Goal: Find specific page/section: Locate a particular part of the current website

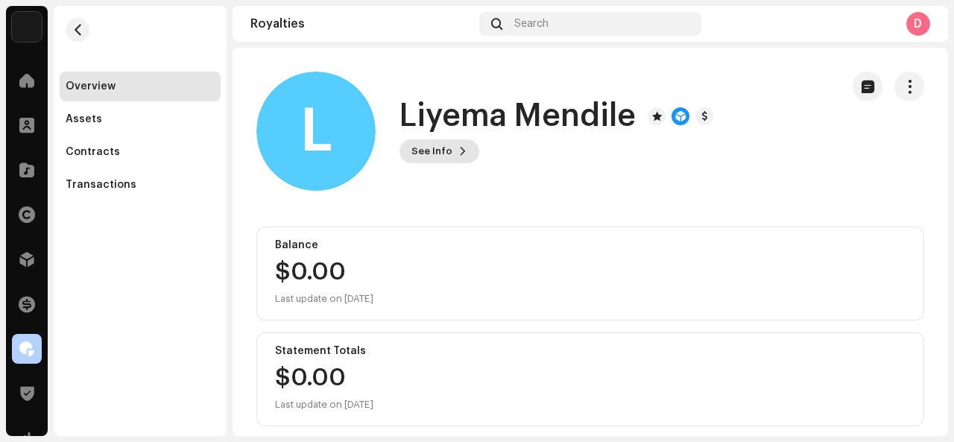
click at [417, 145] on span "See Info" at bounding box center [432, 151] width 41 height 30
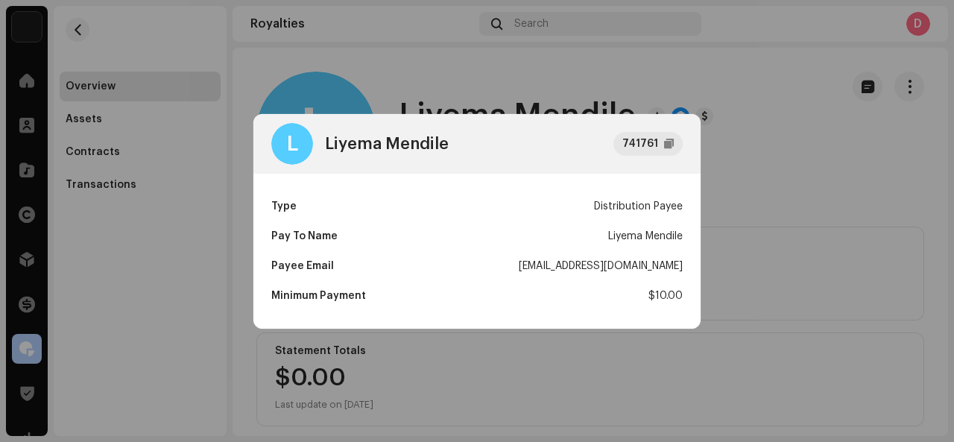
drag, startPoint x: 479, startPoint y: 263, endPoint x: 687, endPoint y: 269, distance: 208.8
click at [687, 269] on div "Type Distribution Payee Pay To Name Liyema Mendile Payee Email [EMAIL_ADDRESS][…" at bounding box center [476, 251] width 447 height 155
copy div "[EMAIL_ADDRESS][DOMAIN_NAME]"
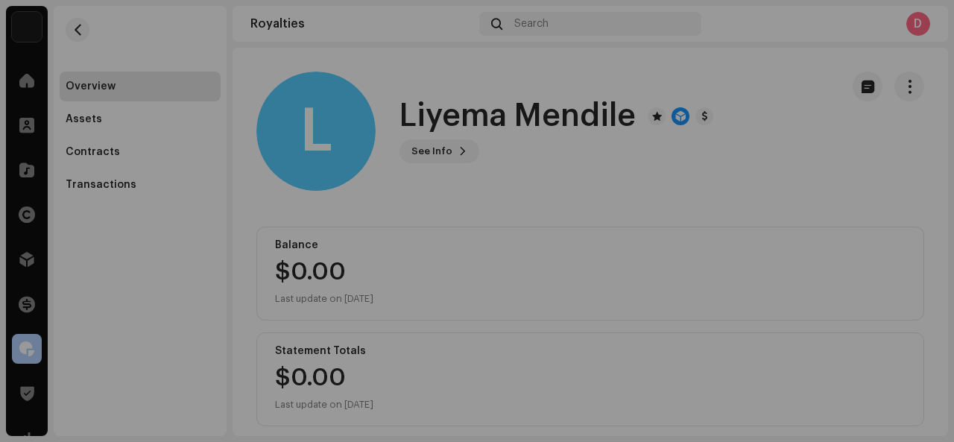
click at [804, 265] on div "L Liyema Mendile 741761 Type Distribution Payee Pay To Name Liyema Mendile Paye…" at bounding box center [477, 221] width 954 height 442
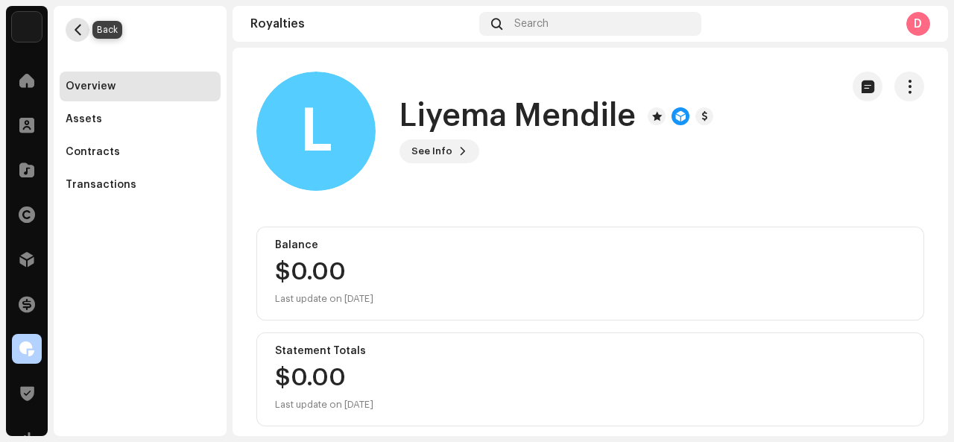
click at [82, 37] on button "button" at bounding box center [78, 30] width 24 height 24
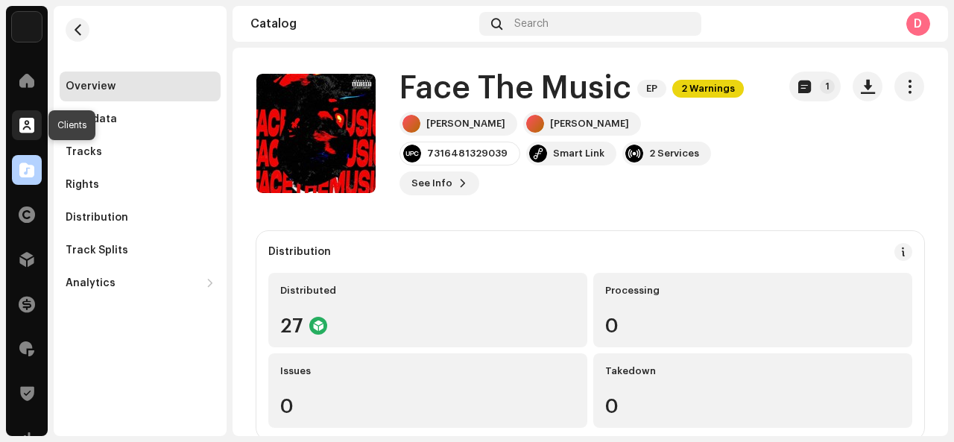
click at [19, 135] on div at bounding box center [27, 125] width 30 height 30
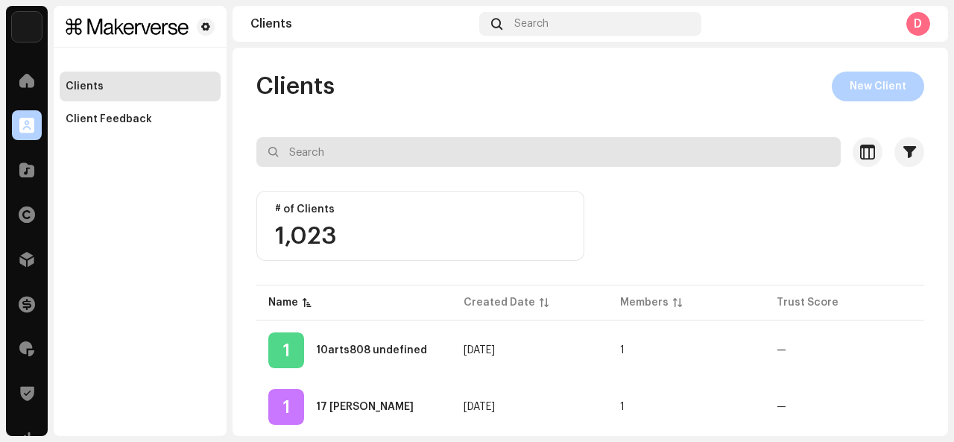
click at [311, 157] on input "text" at bounding box center [548, 152] width 584 height 30
paste input "Rxchie"
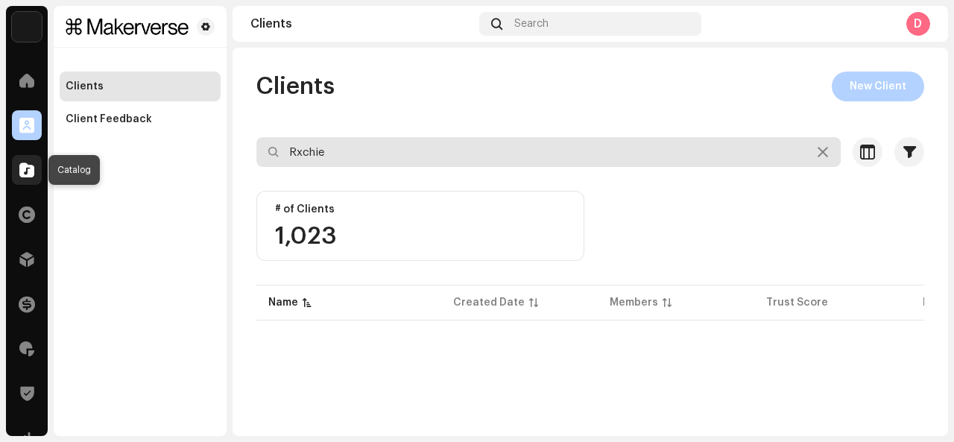
type input "Rxchie"
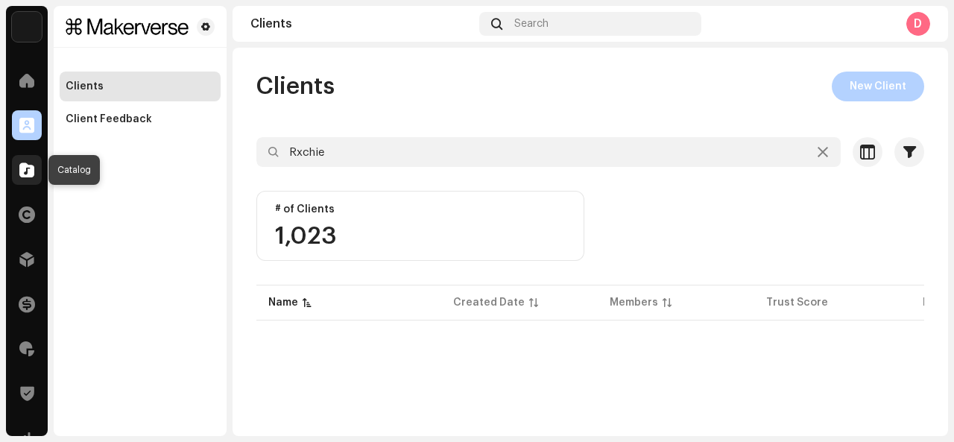
click at [33, 184] on div at bounding box center [27, 170] width 30 height 30
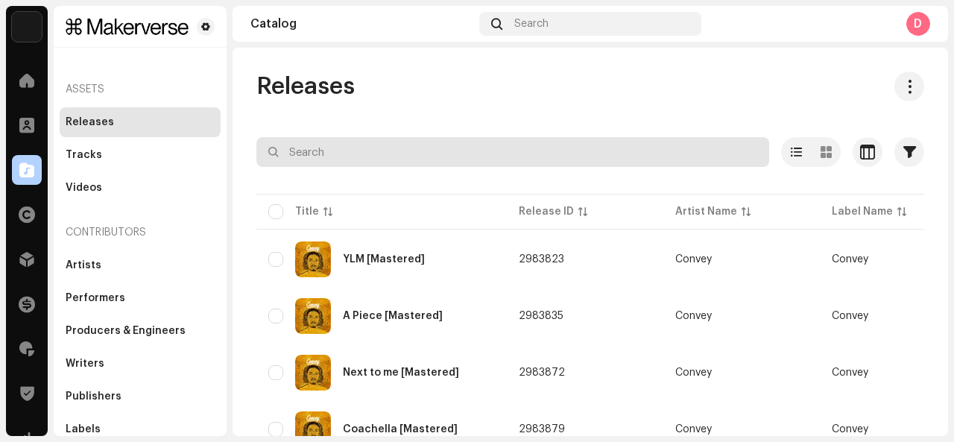
click at [355, 154] on input "text" at bounding box center [512, 152] width 513 height 30
paste input "Rxchie"
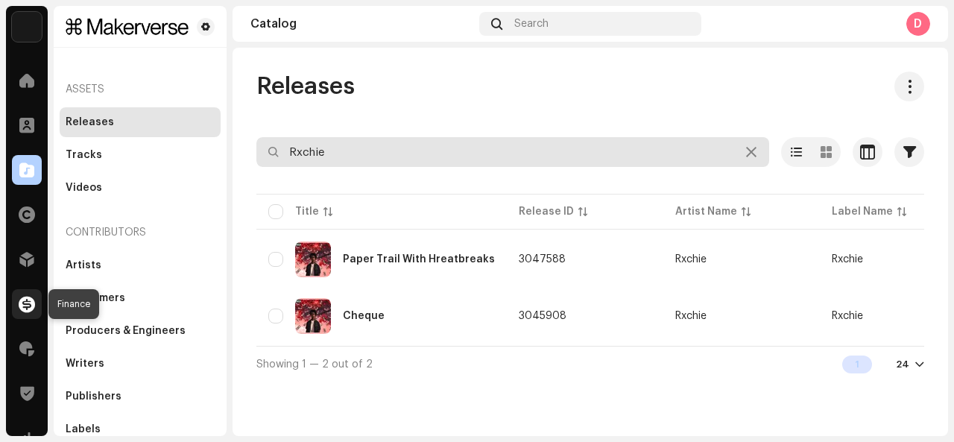
type input "Rxchie"
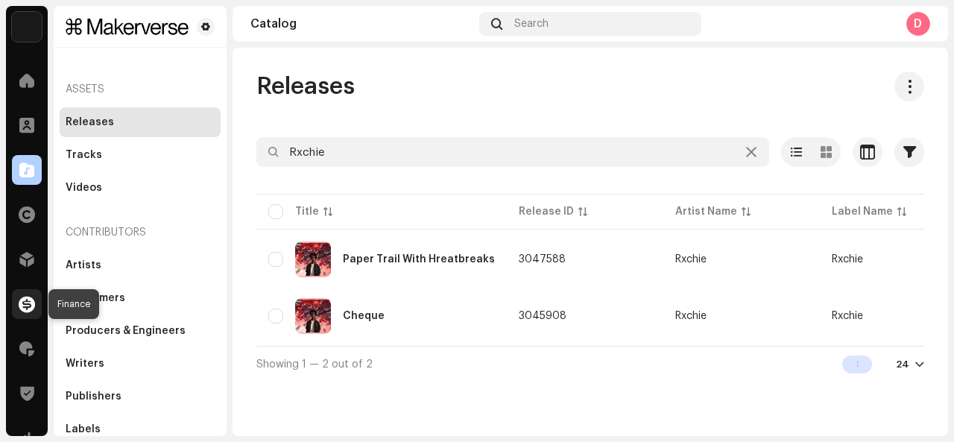
click at [24, 298] on span at bounding box center [27, 304] width 16 height 12
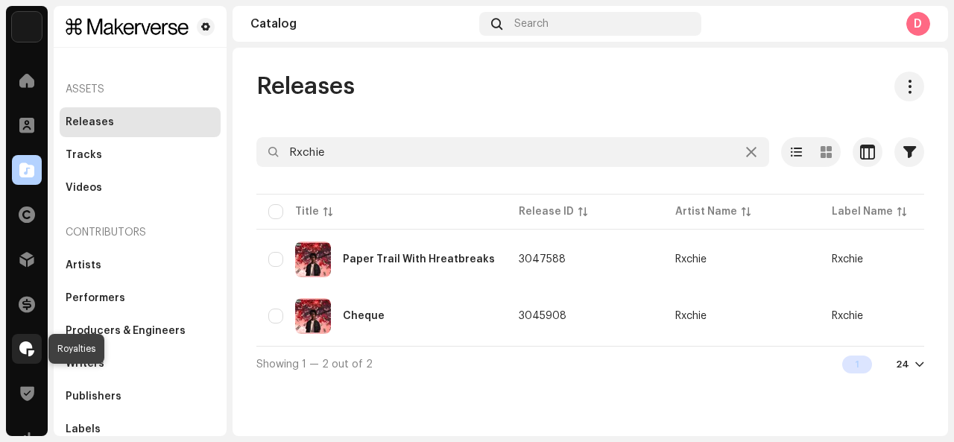
click at [25, 348] on span at bounding box center [26, 349] width 15 height 12
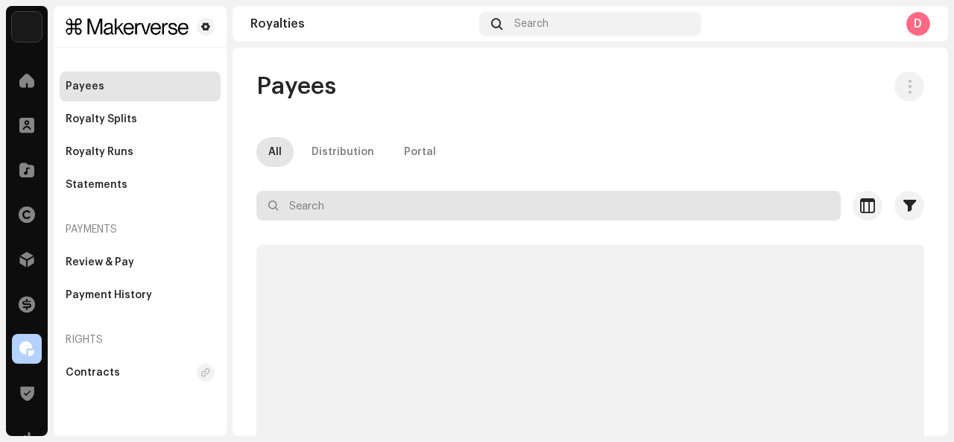
click at [297, 207] on input "text" at bounding box center [548, 206] width 584 height 30
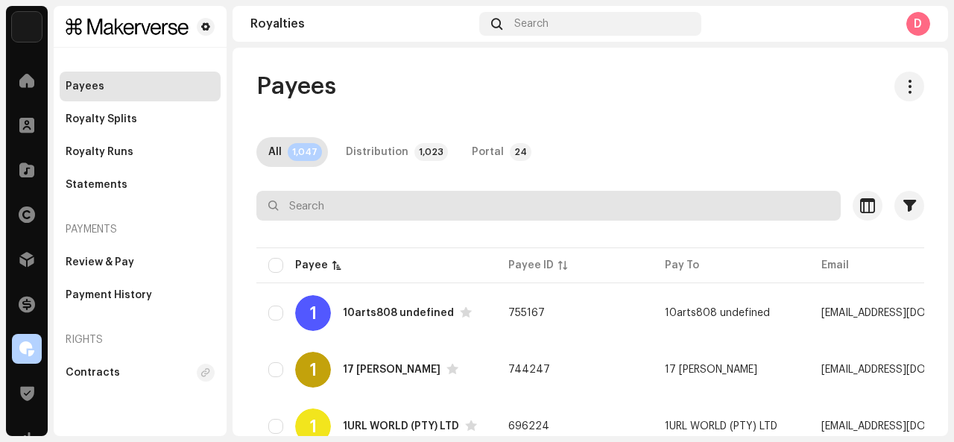
drag, startPoint x: 293, startPoint y: 202, endPoint x: 307, endPoint y: 202, distance: 14.2
click at [307, 202] on input "text" at bounding box center [548, 206] width 584 height 30
paste input "Rxchie"
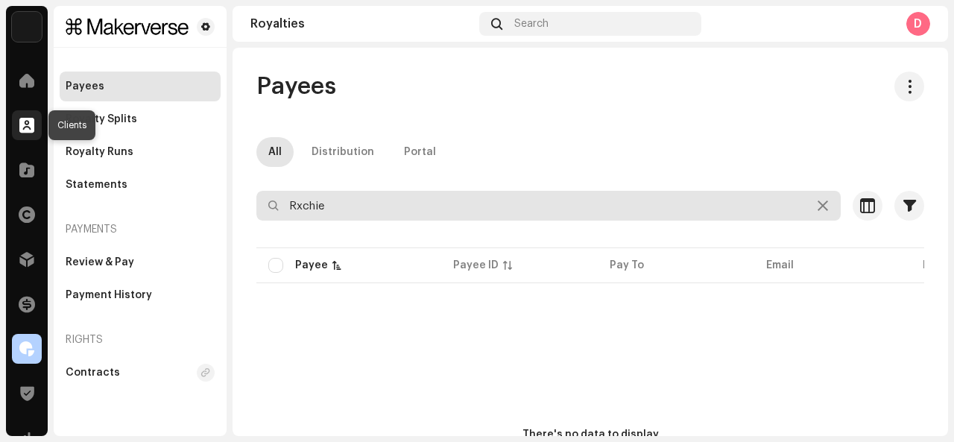
type input "Rxchie"
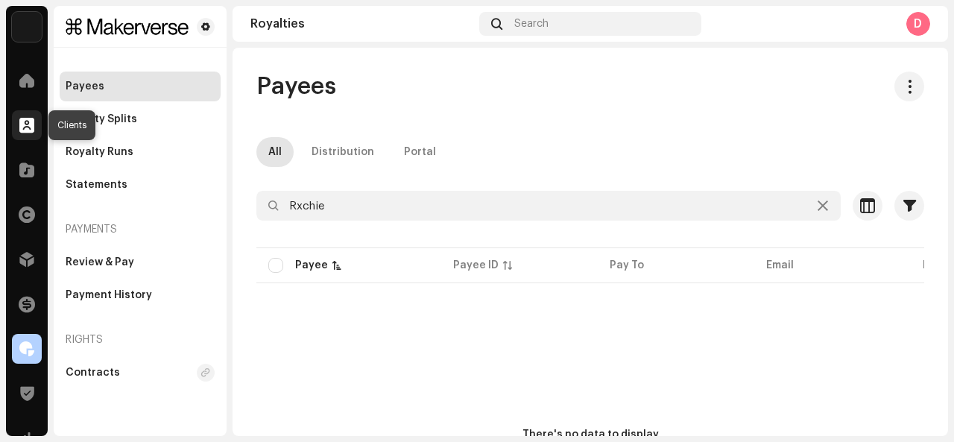
click at [21, 119] on span at bounding box center [26, 125] width 15 height 12
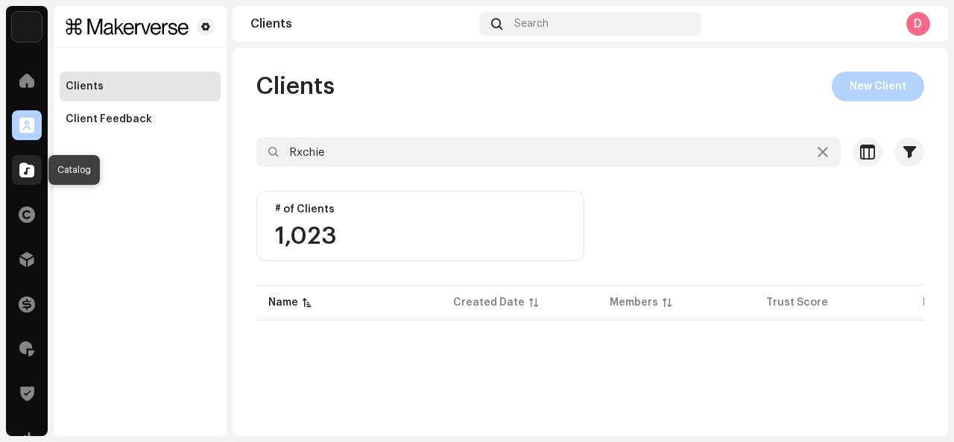
click at [19, 166] on div at bounding box center [27, 170] width 30 height 30
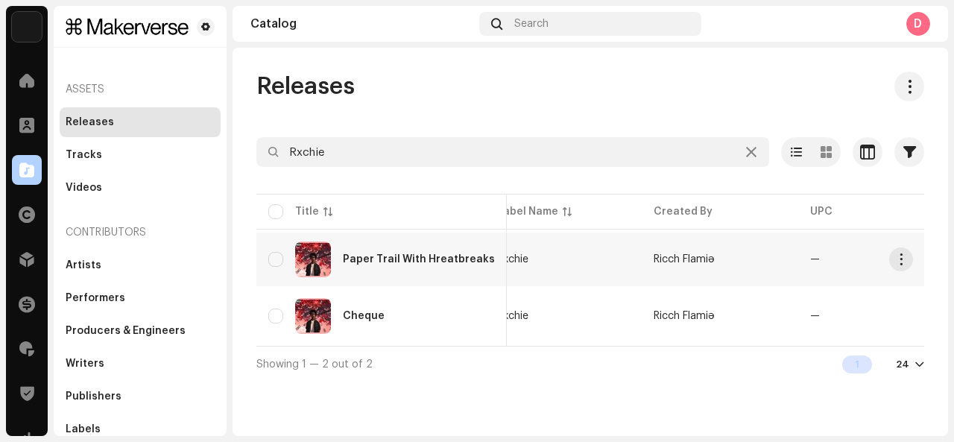
scroll to position [0, 335]
click at [658, 260] on span "Ricch Flamiə" at bounding box center [683, 259] width 61 height 10
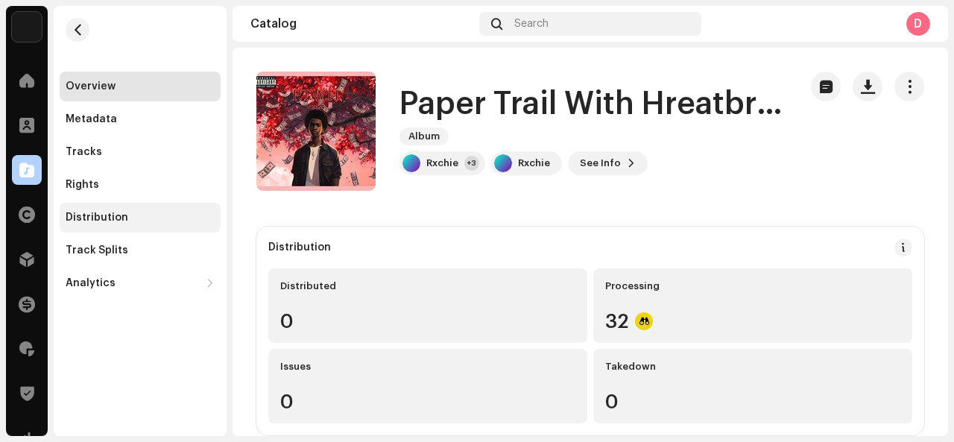
click at [108, 218] on div "Distribution" at bounding box center [97, 218] width 63 height 12
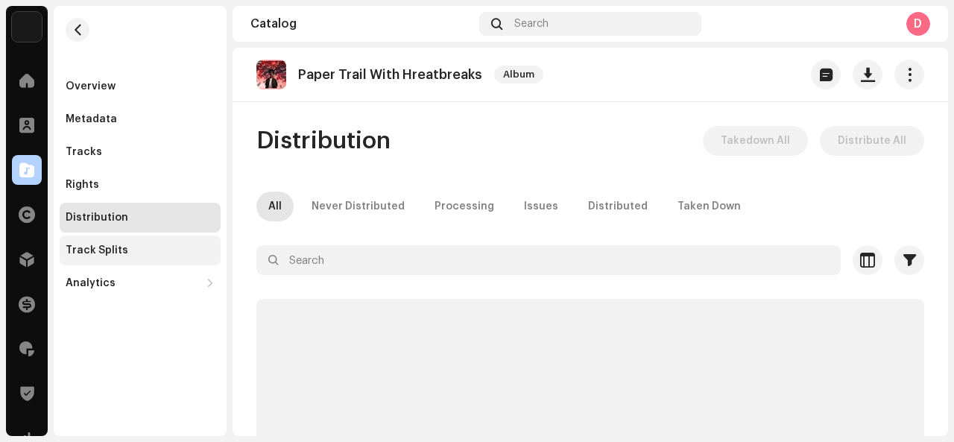
click at [114, 259] on div "Track Splits" at bounding box center [140, 251] width 161 height 30
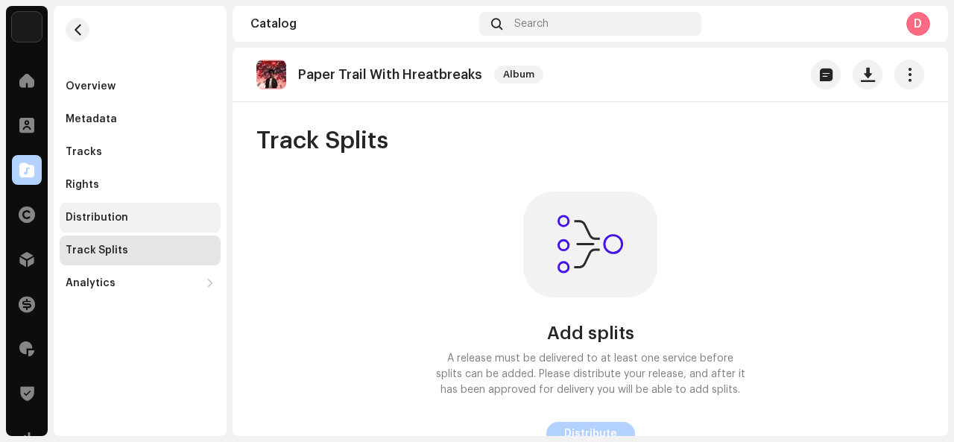
click at [125, 204] on div "Distribution" at bounding box center [140, 218] width 161 height 30
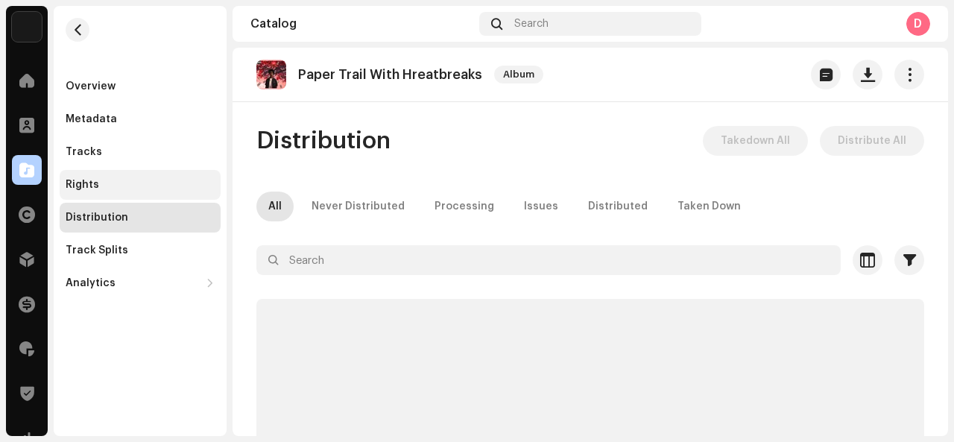
click at [131, 182] on div "Rights" at bounding box center [140, 185] width 149 height 12
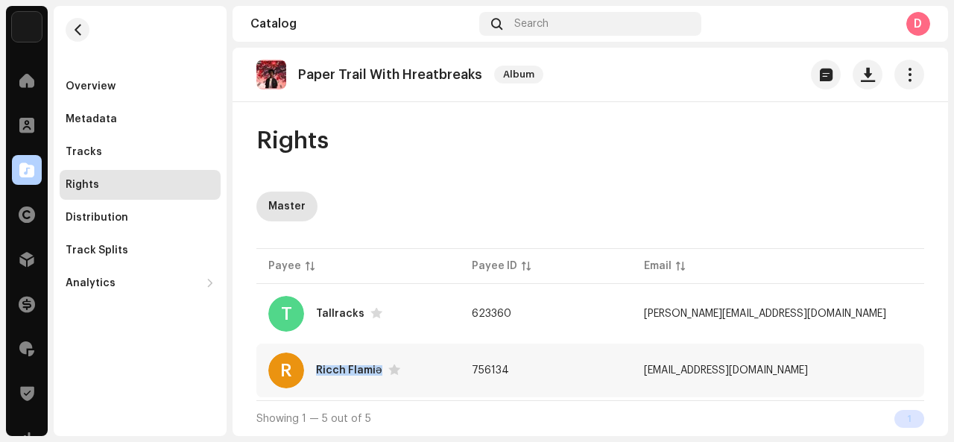
drag, startPoint x: 316, startPoint y: 367, endPoint x: 377, endPoint y: 370, distance: 61.2
click at [377, 370] on div "Ricch Flamiə" at bounding box center [349, 370] width 66 height 10
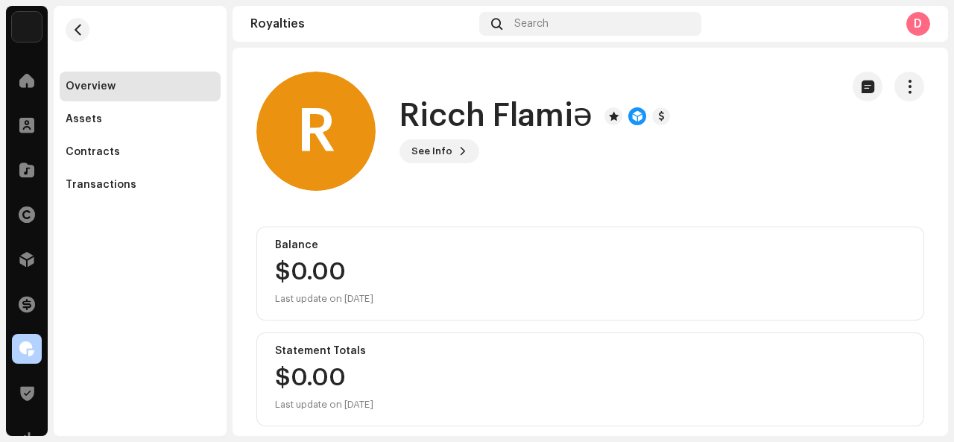
click at [479, 114] on h1 "Ricch Flamiə" at bounding box center [496, 116] width 193 height 34
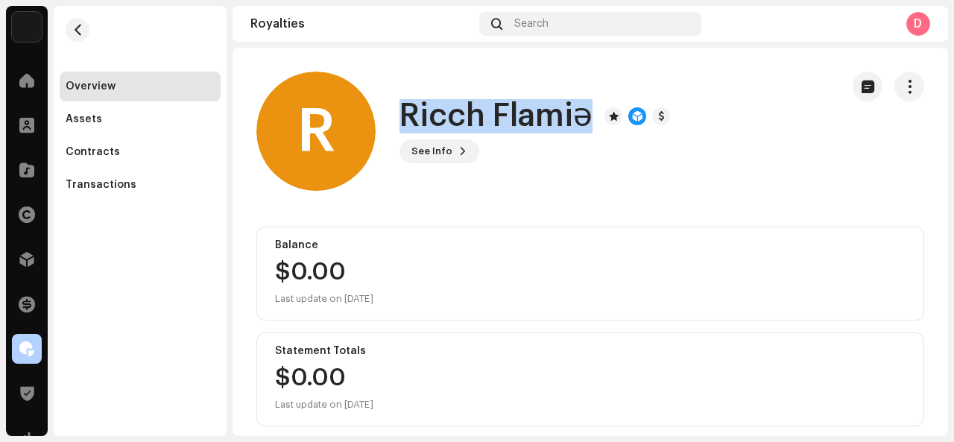
click at [479, 114] on h1 "Ricch Flamiə" at bounding box center [496, 116] width 193 height 34
copy div "Ricch Flamiə See Info"
click at [904, 90] on span "button" at bounding box center [910, 87] width 14 height 12
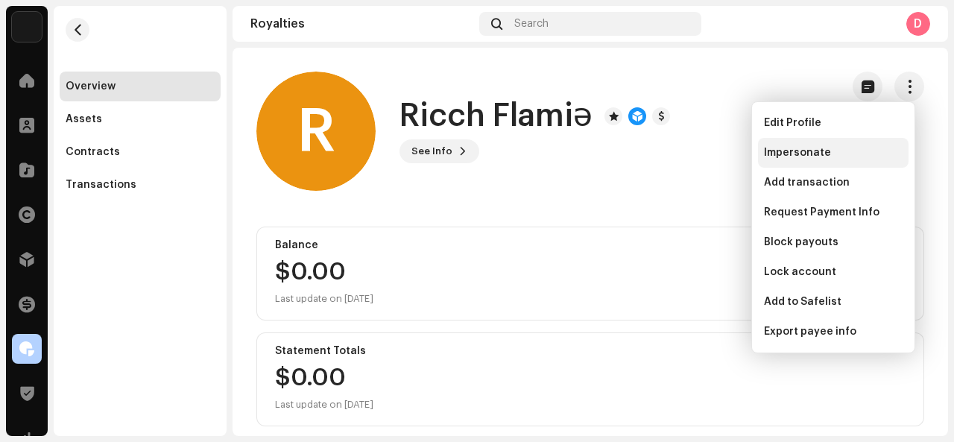
click at [866, 143] on div "Impersonate" at bounding box center [833, 153] width 151 height 30
